Goal: Task Accomplishment & Management: Complete application form

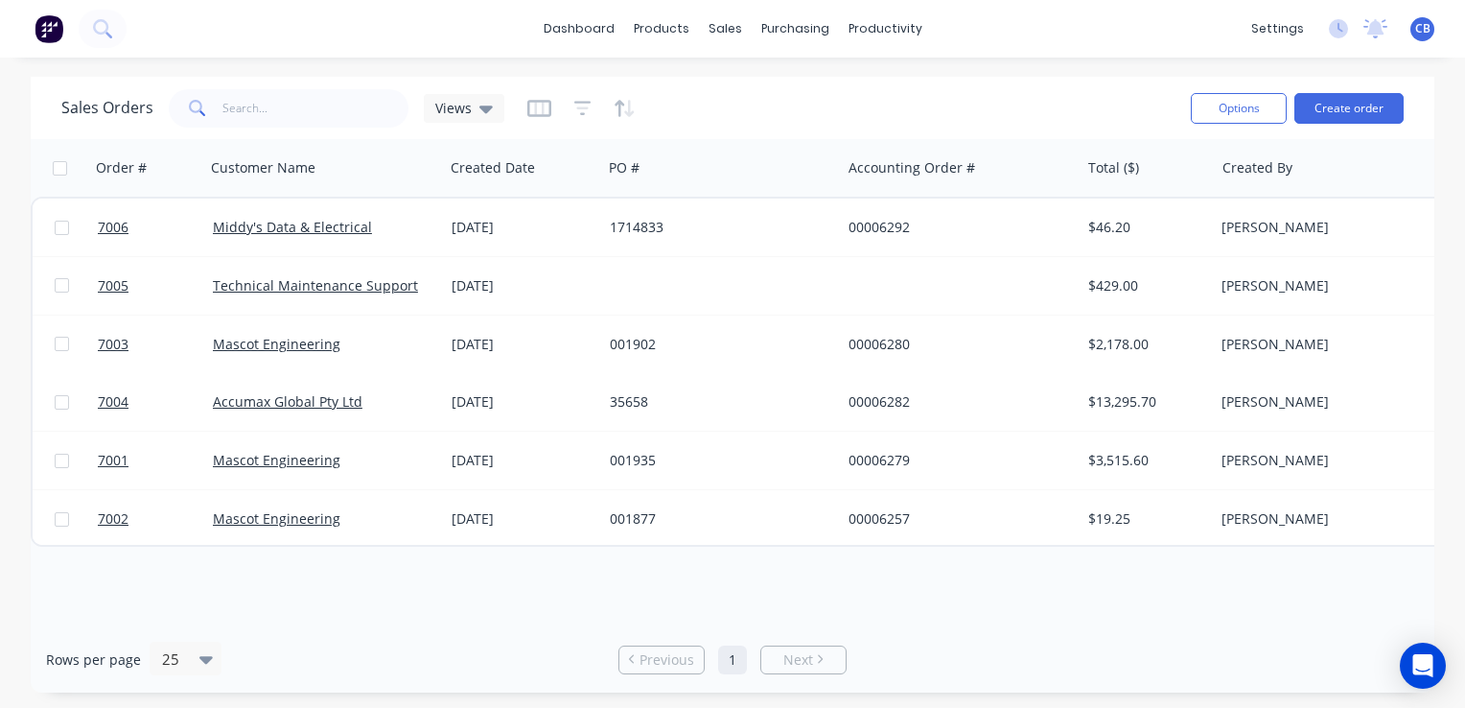
click at [50, 29] on img at bounding box center [49, 28] width 29 height 29
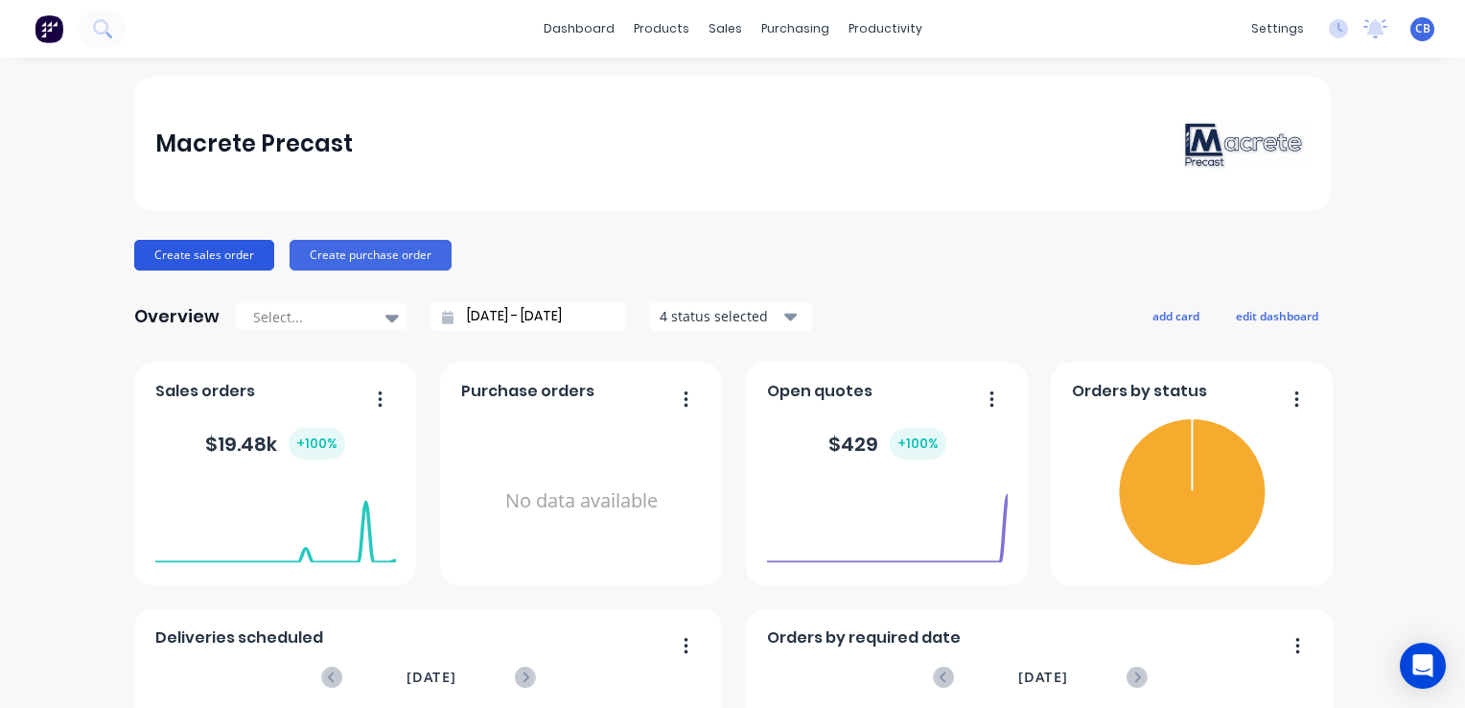
click at [222, 255] on button "Create sales order" at bounding box center [204, 255] width 140 height 31
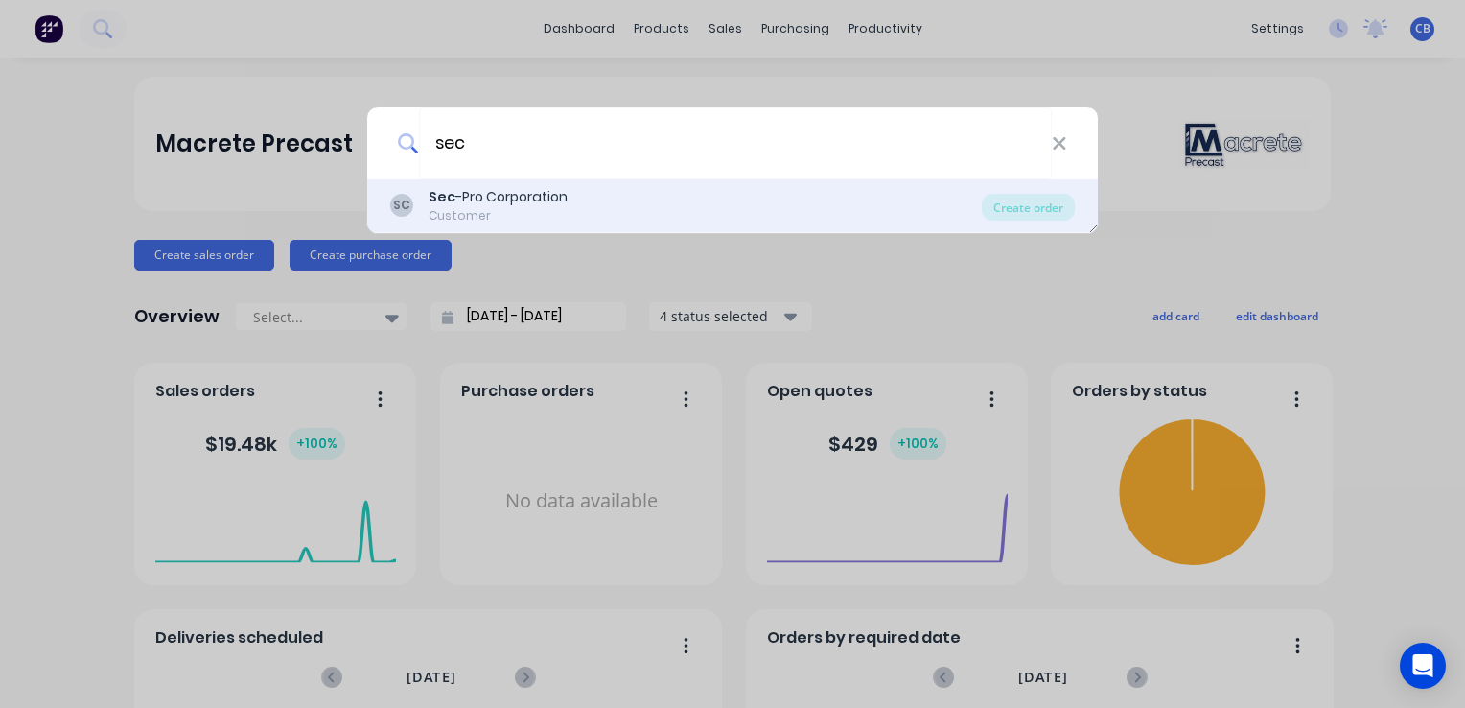
type input "sec"
click at [561, 204] on div "Sec -Pro Corporation" at bounding box center [498, 197] width 139 height 20
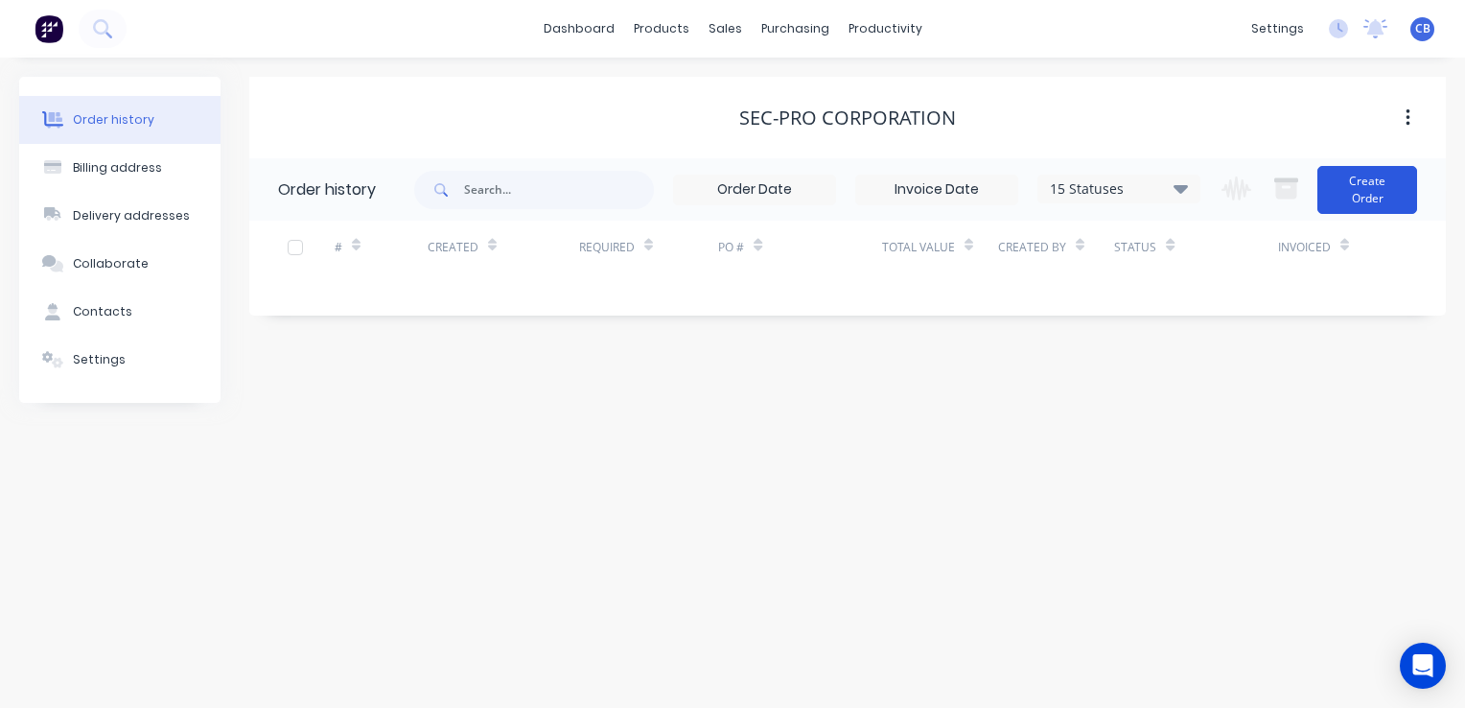
click at [1362, 190] on button "Create Order" at bounding box center [1368, 190] width 100 height 48
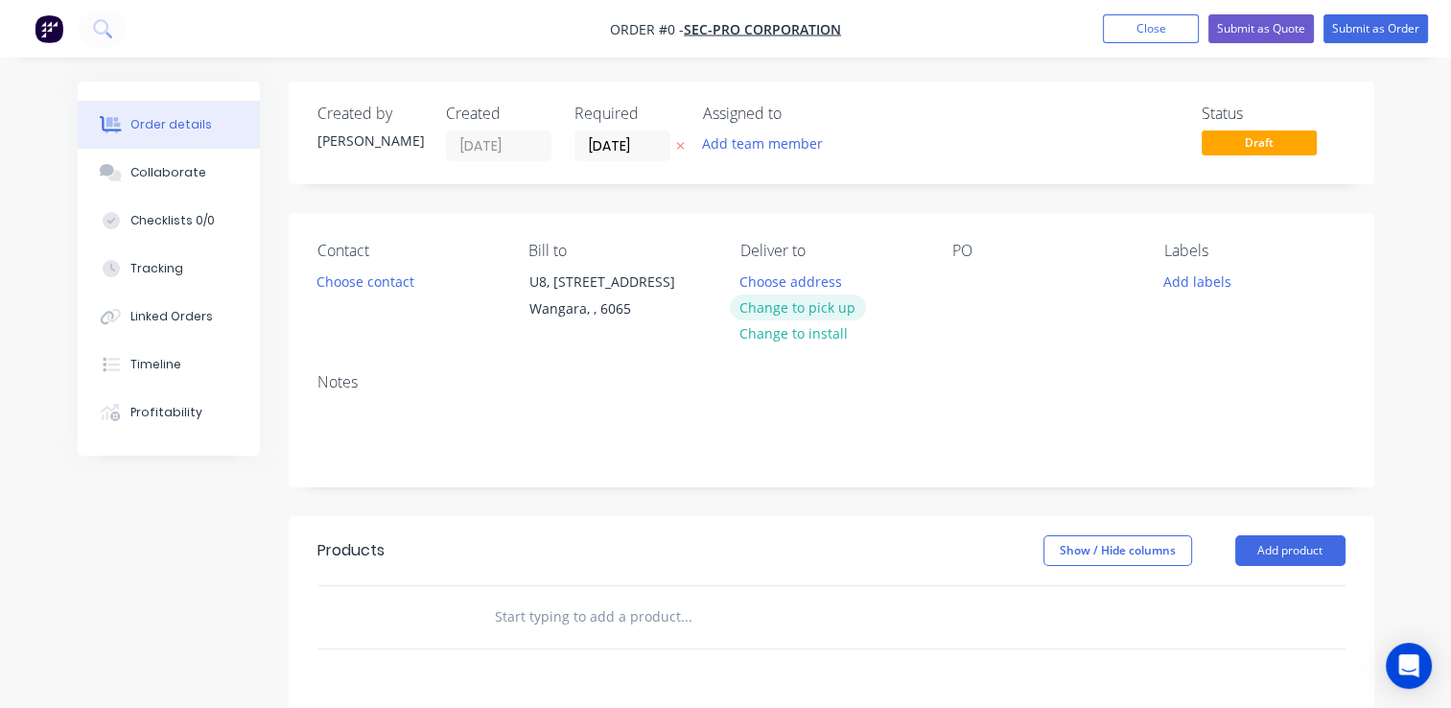
click at [823, 307] on button "Change to pick up" at bounding box center [798, 307] width 136 height 26
click at [357, 281] on button "Choose contact" at bounding box center [365, 281] width 118 height 26
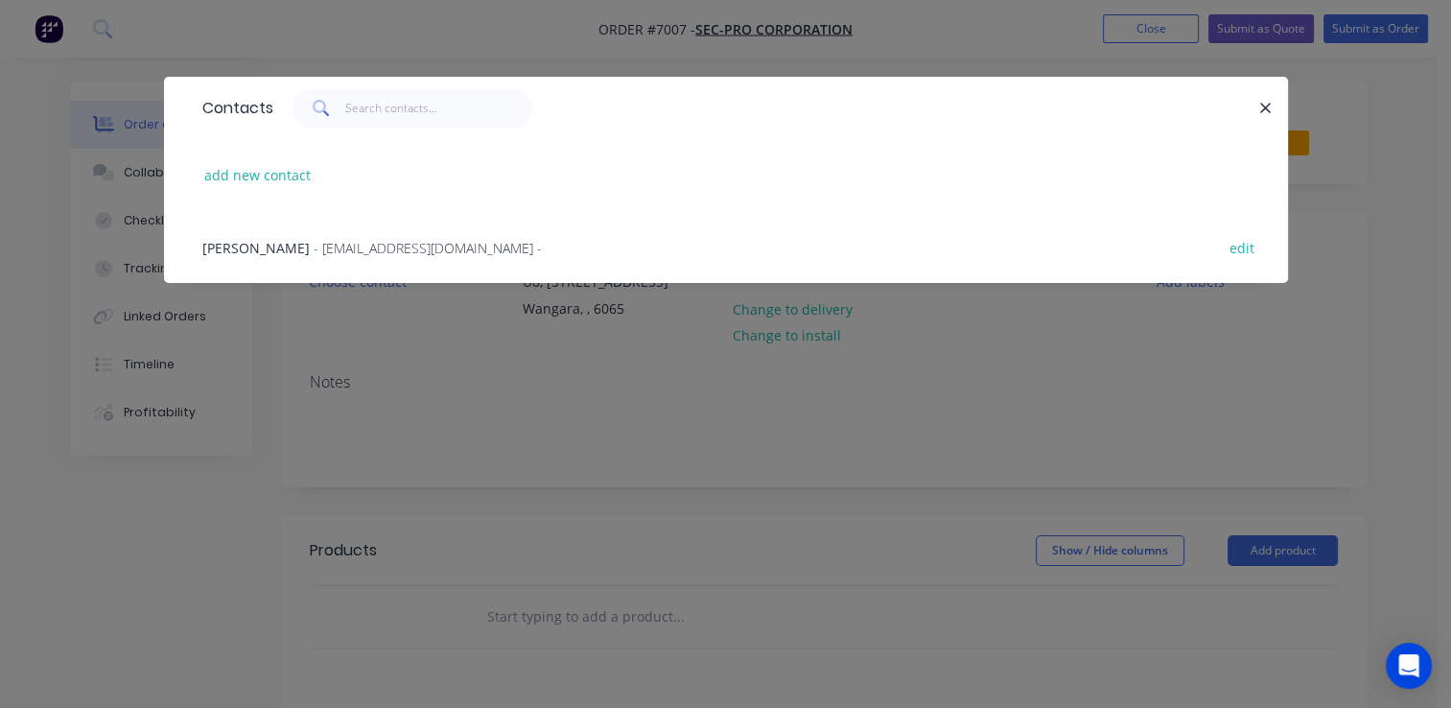
click at [393, 248] on span "- [EMAIL_ADDRESS][DOMAIN_NAME] -" at bounding box center [428, 248] width 228 height 18
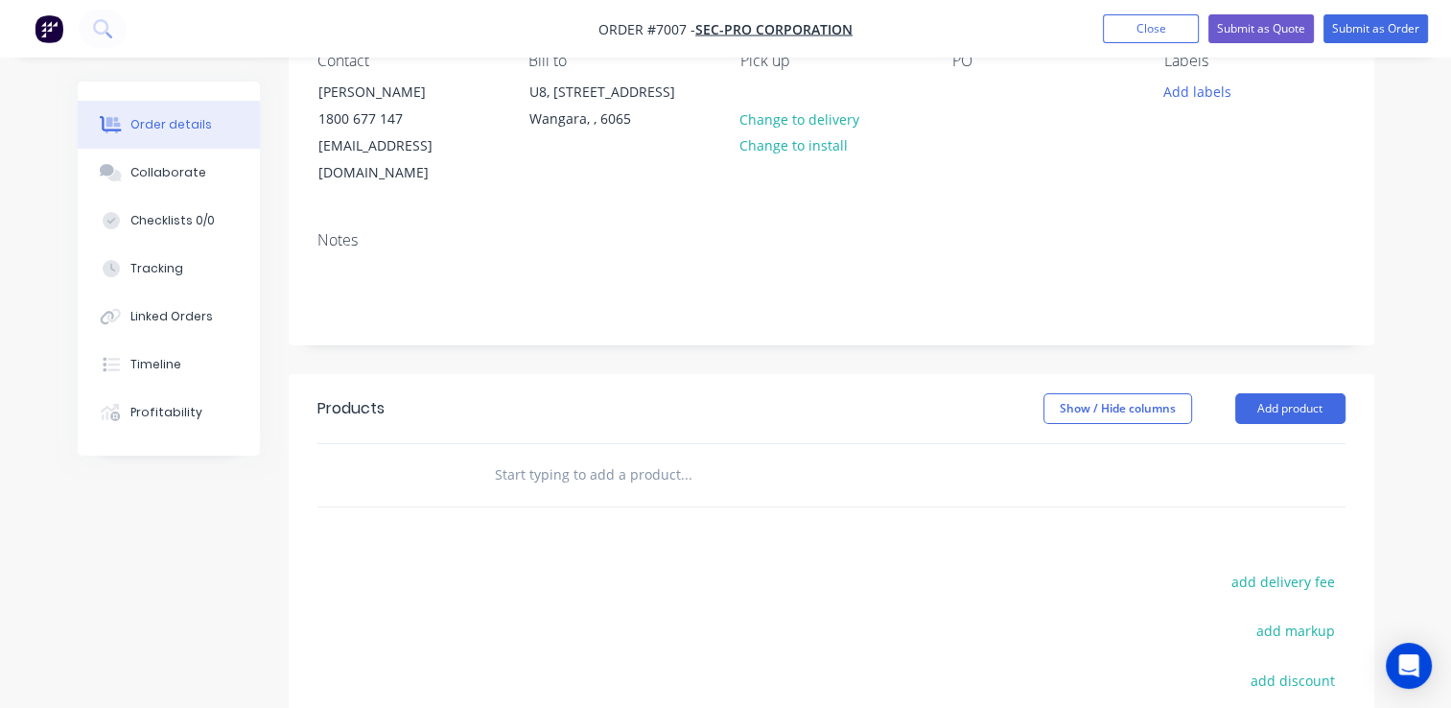
scroll to position [192, 0]
click at [575, 458] on input "text" at bounding box center [686, 473] width 384 height 38
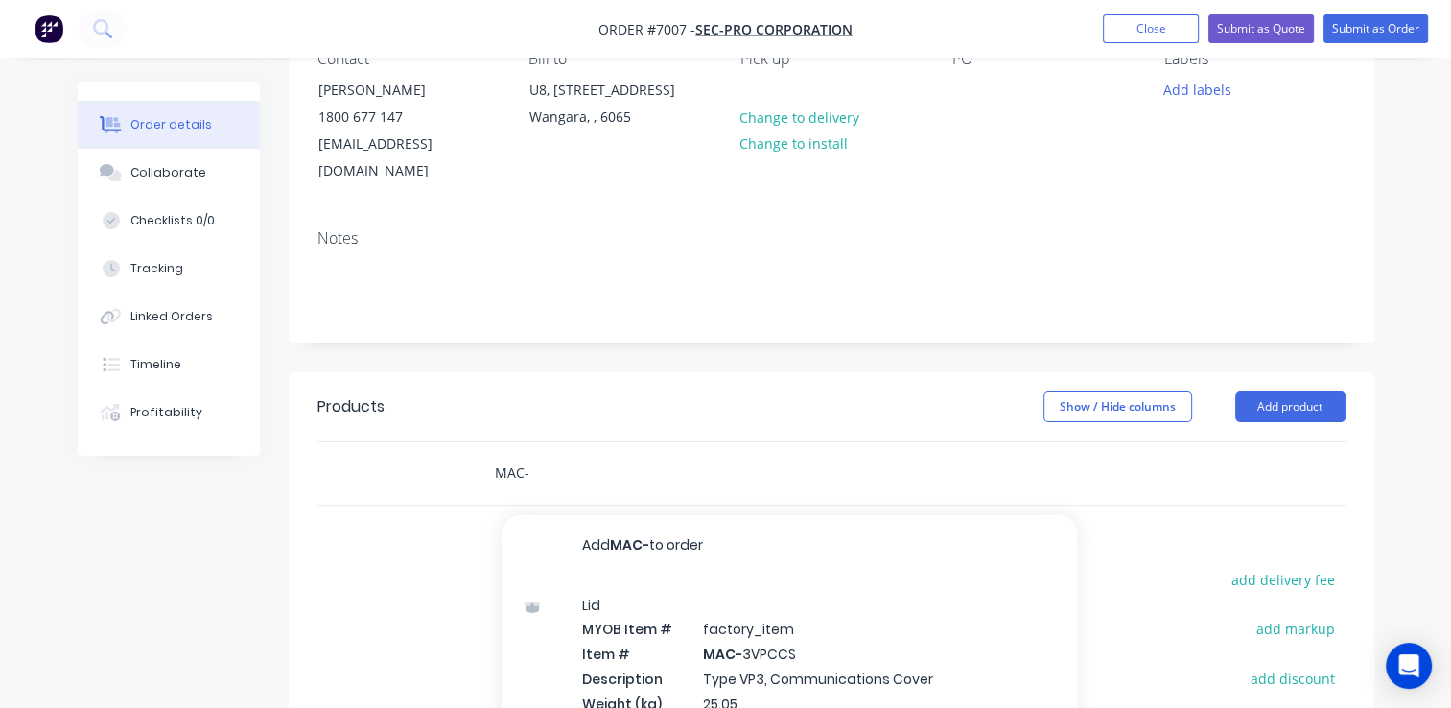
click at [580, 454] on input "MAC-" at bounding box center [686, 473] width 384 height 38
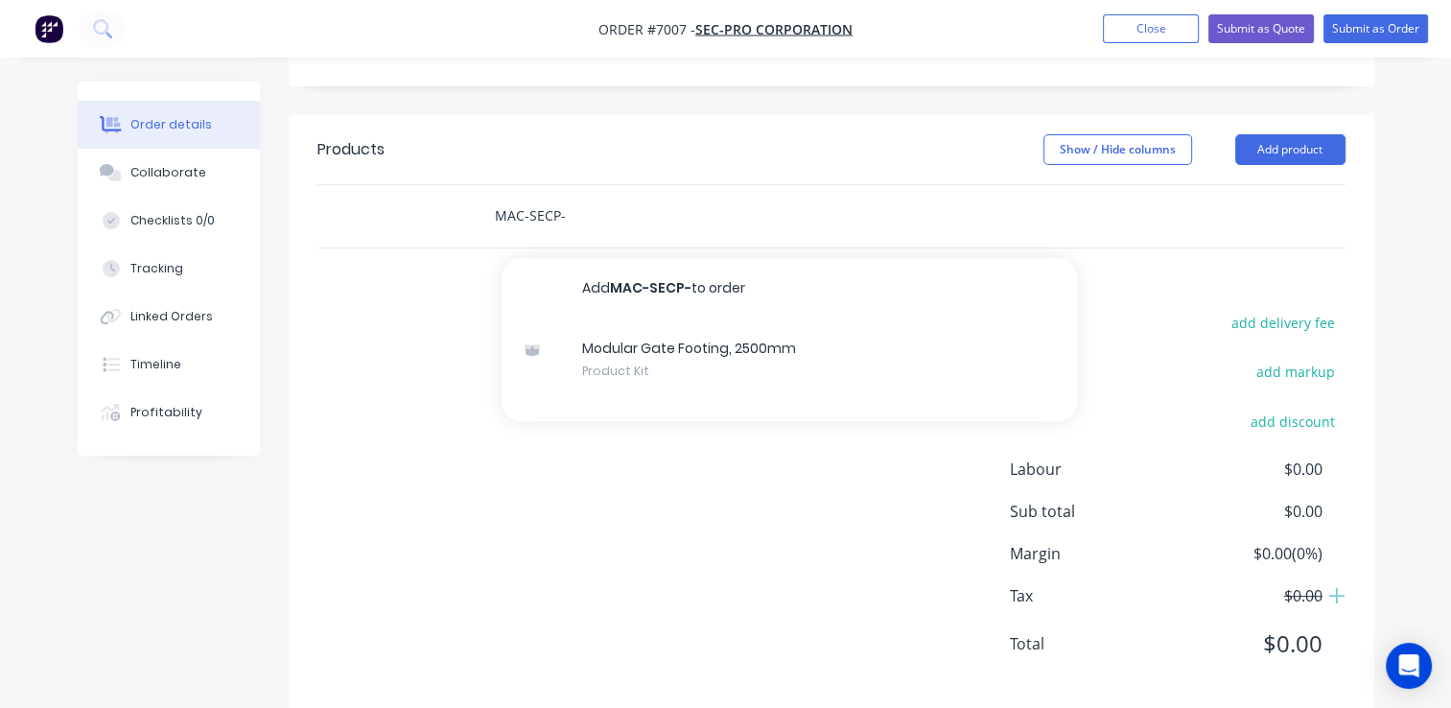
scroll to position [161, 0]
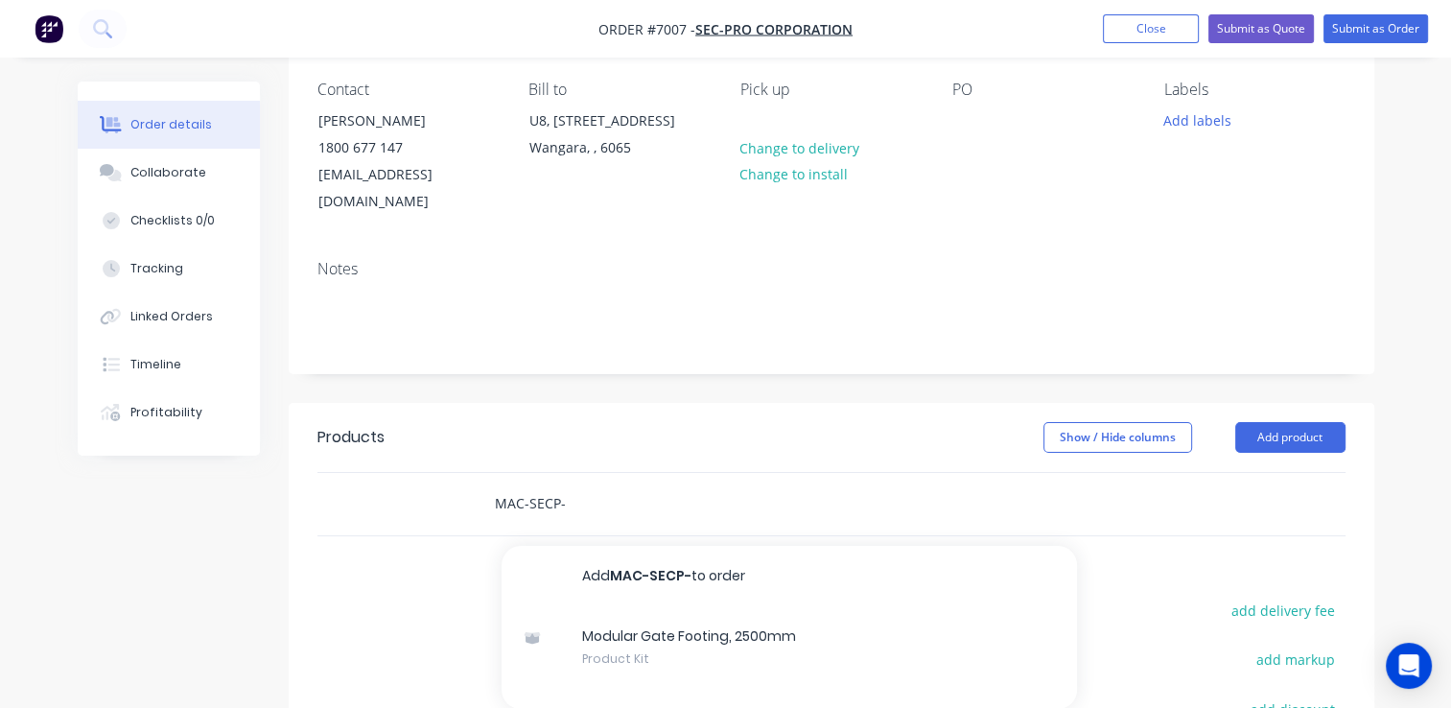
type input "MAC-SECP-"
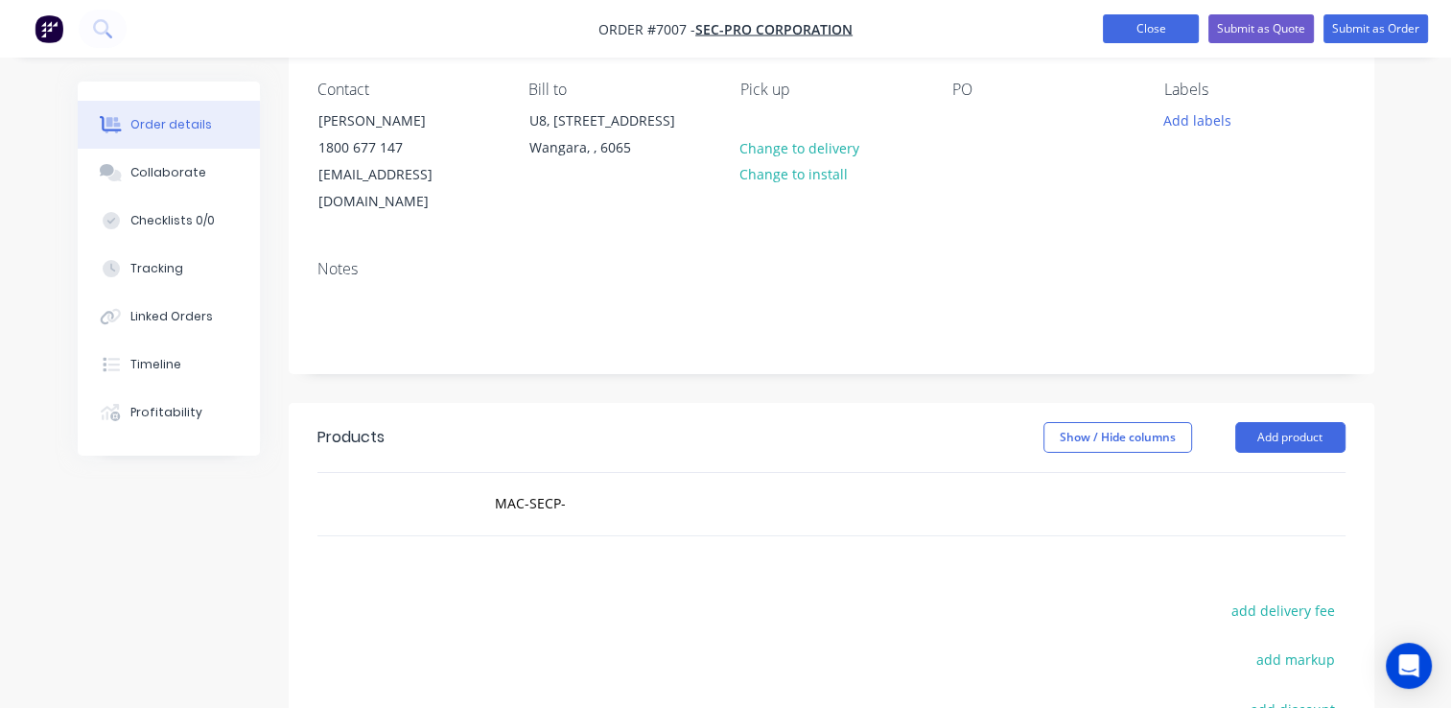
click at [1132, 33] on button "Close" at bounding box center [1151, 28] width 96 height 29
